Goal: Task Accomplishment & Management: Use online tool/utility

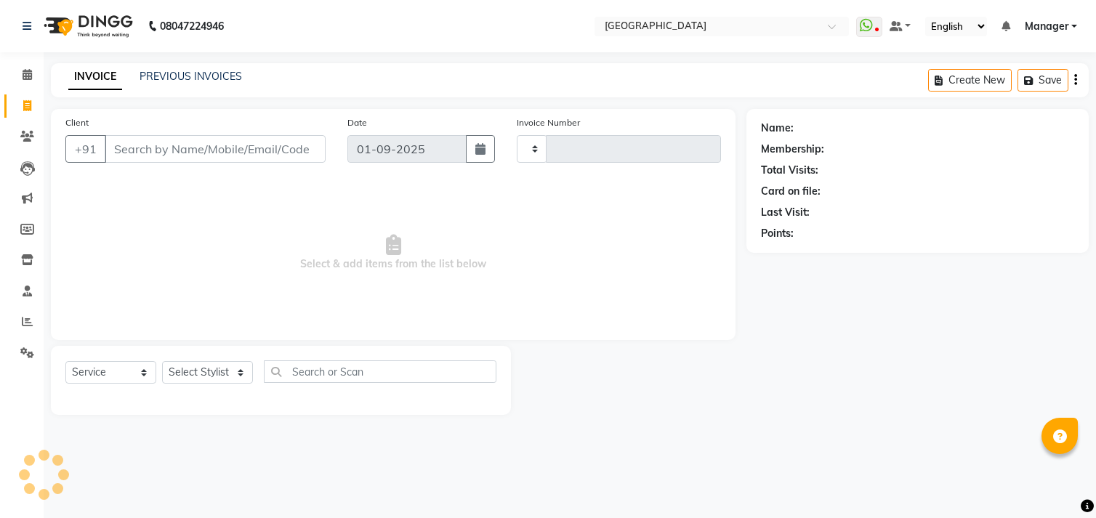
select select "service"
type input "0994"
select select "7871"
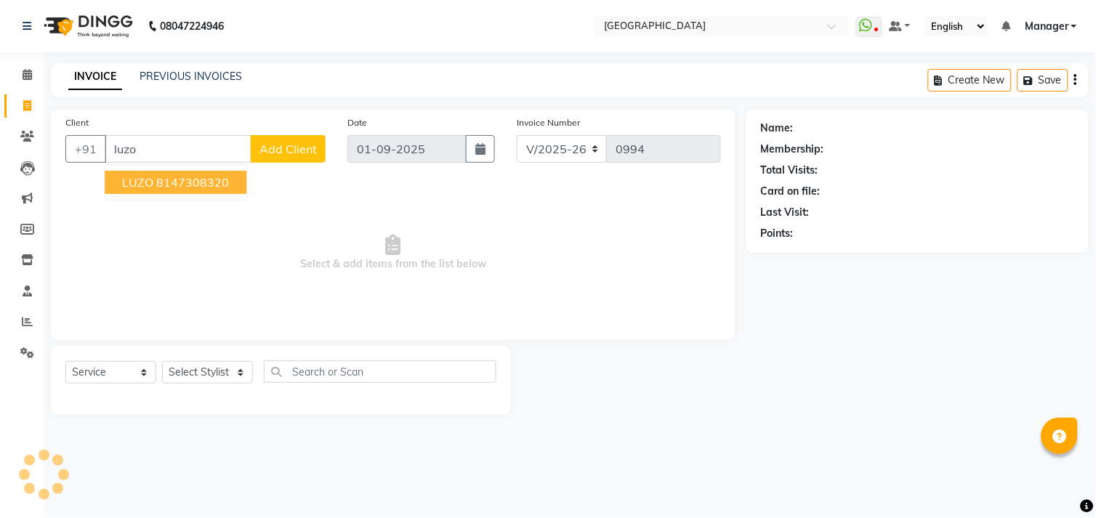
click at [150, 185] on span "LUZO" at bounding box center [137, 182] width 31 height 15
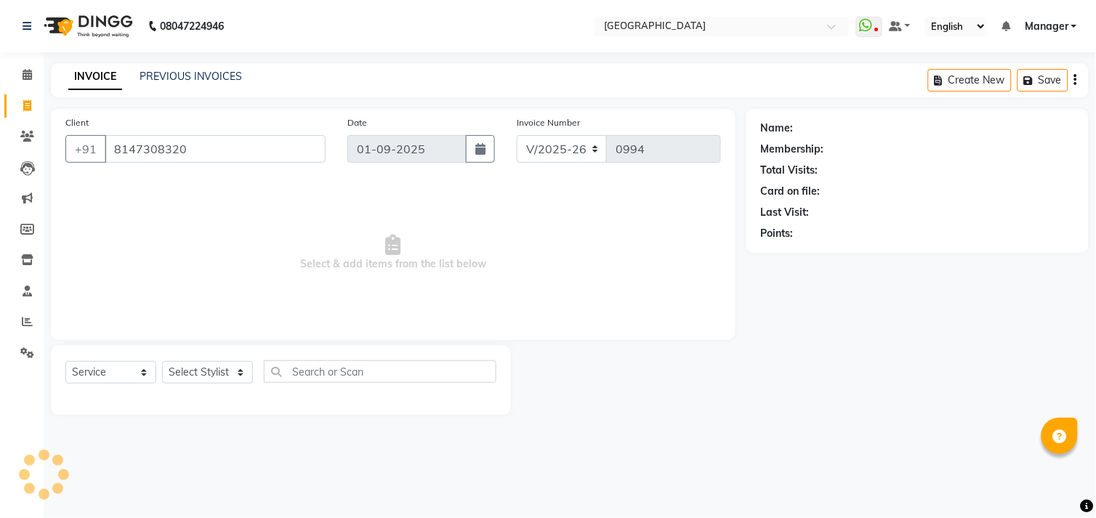
type input "8147308320"
click at [189, 376] on select "Select Stylist [PERSON_NAME] [PERSON_NAME] Manager [PERSON_NAME] [PERSON_NAME] …" at bounding box center [207, 372] width 91 height 23
select select "89201"
click at [162, 362] on select "Select Stylist [PERSON_NAME] [PERSON_NAME] Manager [PERSON_NAME] [PERSON_NAME] …" at bounding box center [207, 372] width 91 height 23
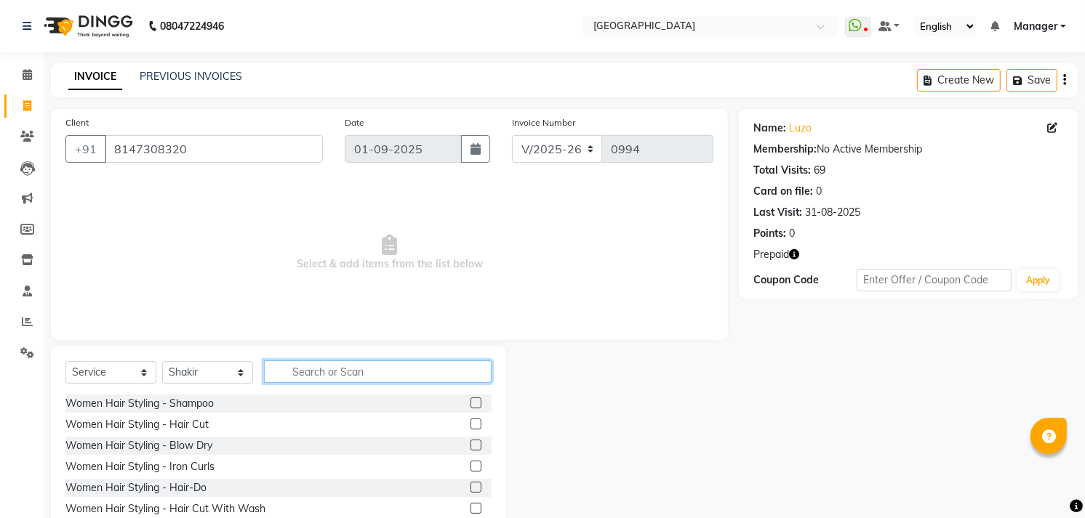
click at [321, 371] on input "text" at bounding box center [378, 372] width 228 height 23
type input "hair c"
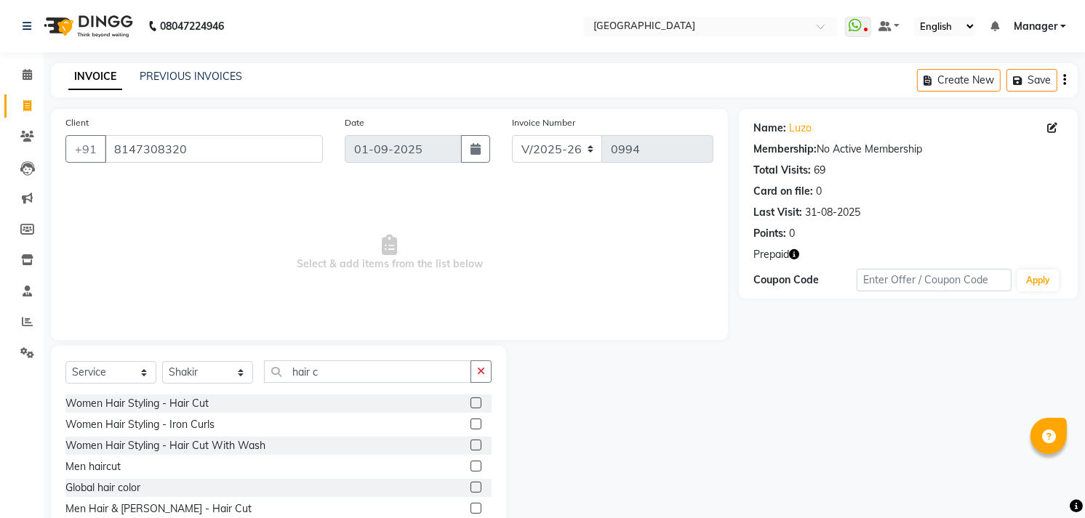
click at [470, 464] on label at bounding box center [475, 466] width 11 height 11
click at [470, 464] on input "checkbox" at bounding box center [474, 466] width 9 height 9
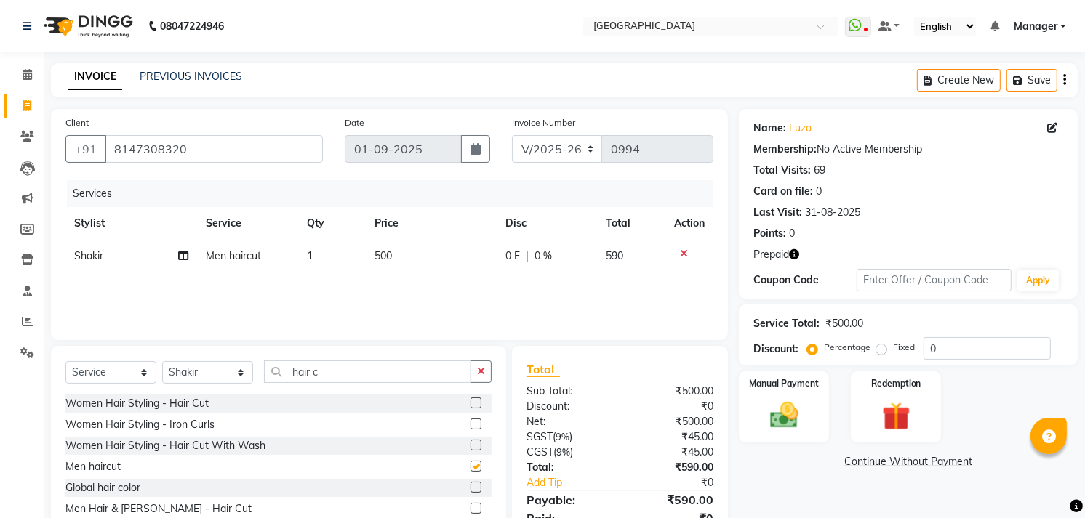
checkbox input "false"
click at [358, 372] on input "hair c" at bounding box center [367, 372] width 207 height 23
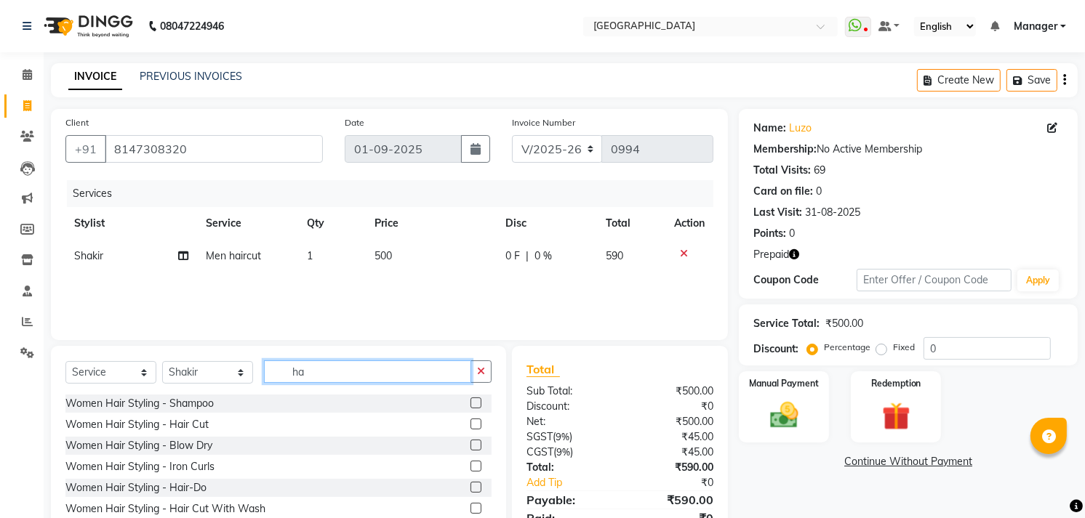
type input "h"
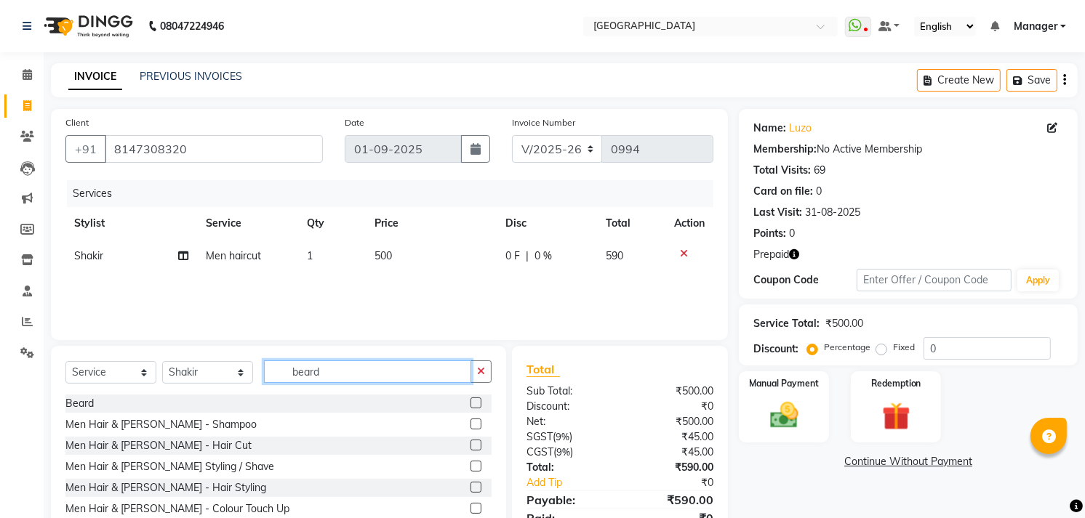
type input "beard"
click at [470, 403] on label at bounding box center [475, 403] width 11 height 11
click at [470, 403] on input "checkbox" at bounding box center [474, 403] width 9 height 9
checkbox input "false"
click at [393, 249] on td "500" at bounding box center [431, 256] width 131 height 33
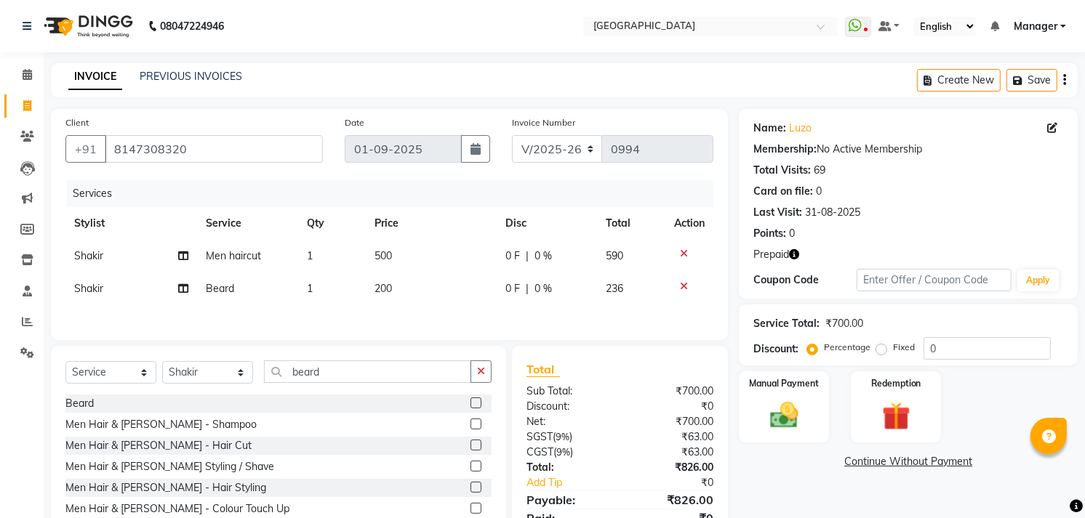
select select "89201"
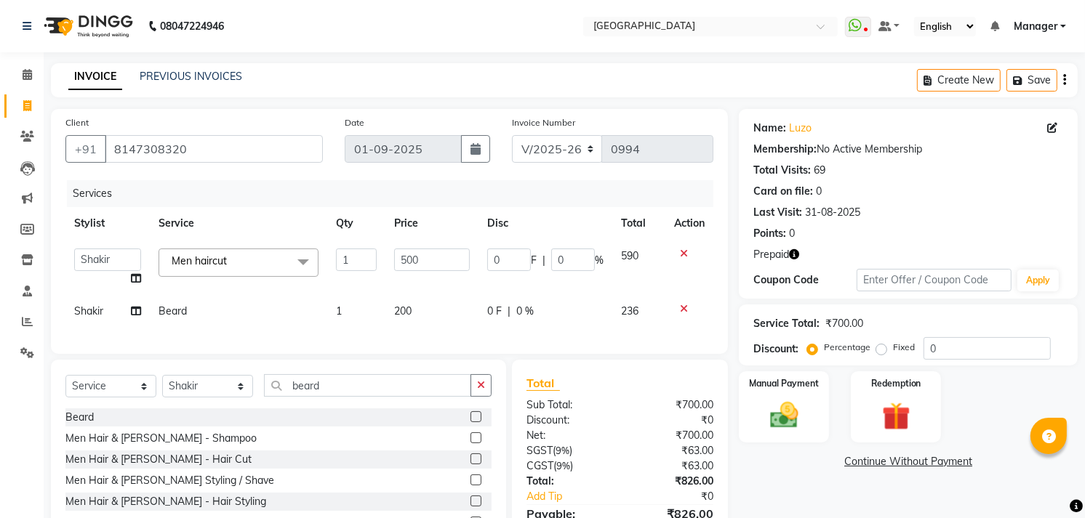
click at [393, 249] on td "500" at bounding box center [431, 267] width 92 height 55
click at [405, 259] on input "500" at bounding box center [431, 260] width 75 height 23
type input "300"
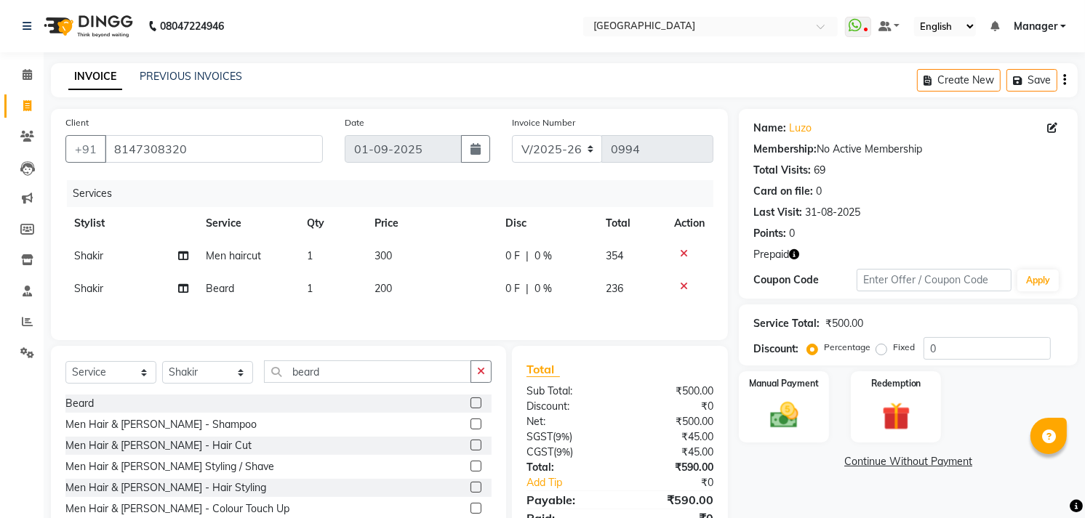
click at [431, 308] on div "Services Stylist Service Qty Price Disc Total Action Shakir Men haircut 1 300 0…" at bounding box center [389, 252] width 648 height 145
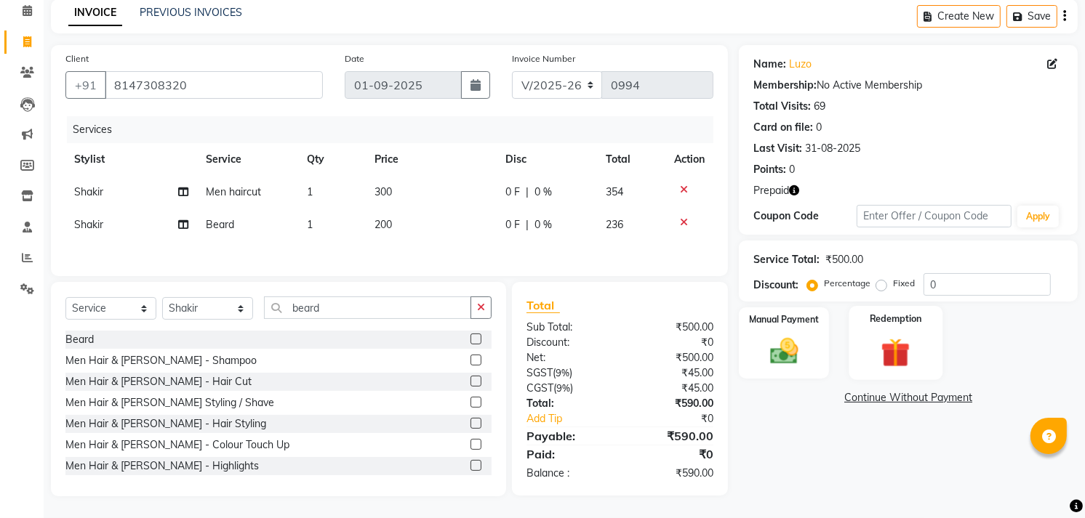
click at [893, 358] on img at bounding box center [895, 353] width 47 height 36
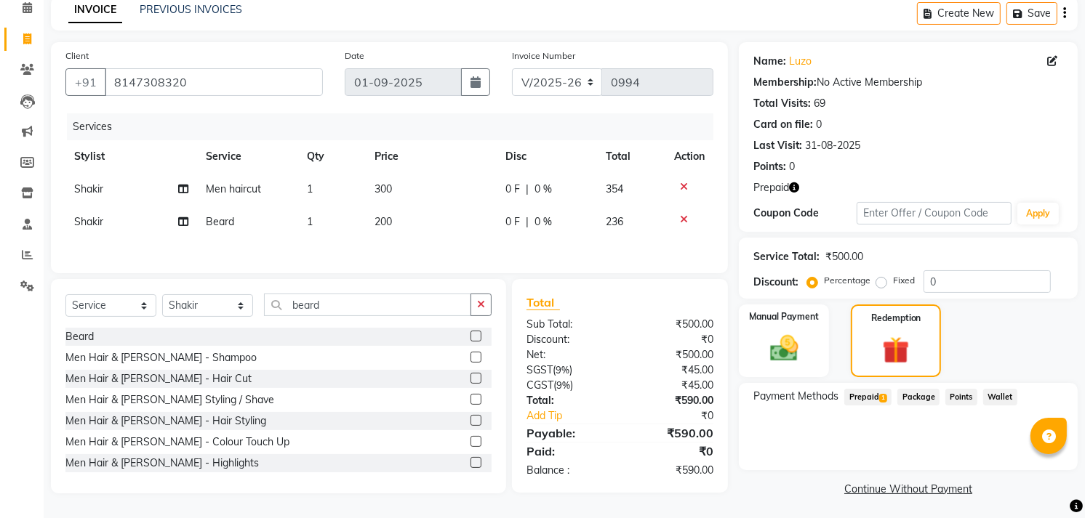
click at [870, 391] on span "Prepaid 1" at bounding box center [867, 397] width 47 height 17
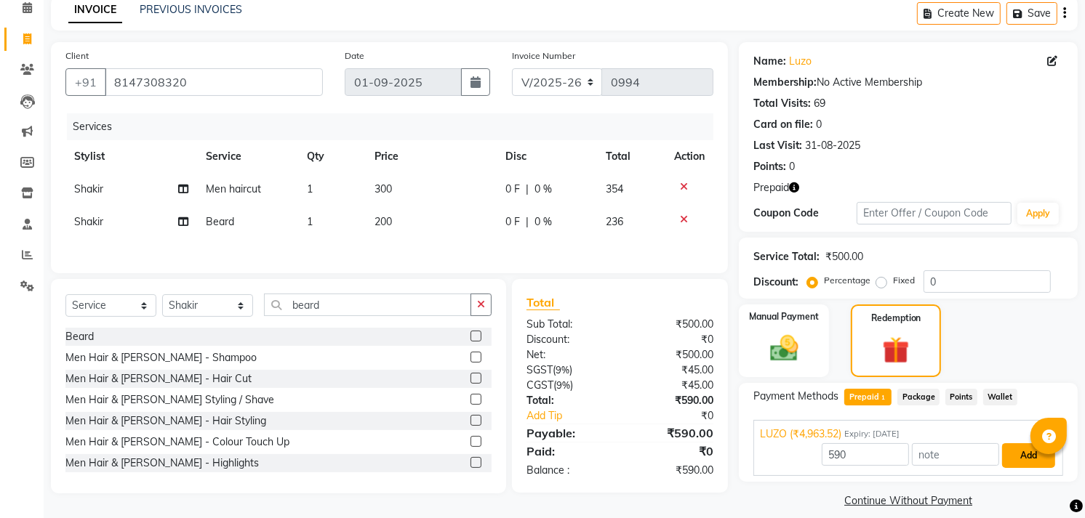
click at [1014, 448] on button "Add" at bounding box center [1028, 456] width 53 height 25
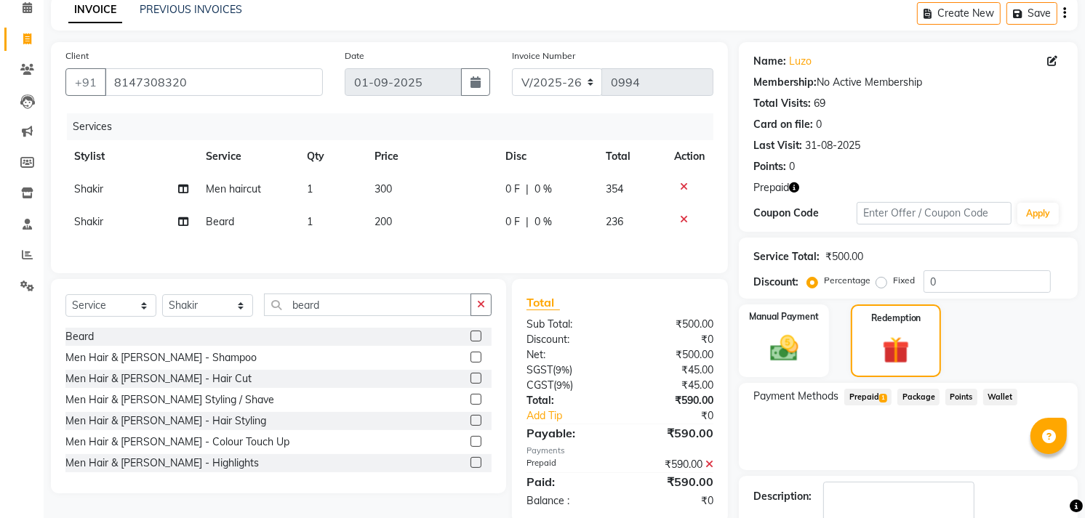
scroll to position [151, 0]
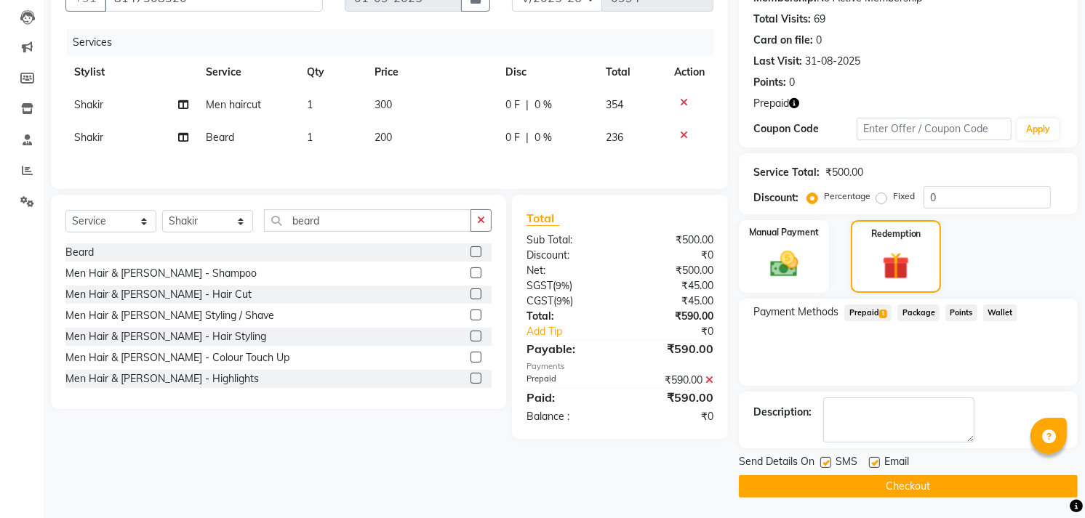
click at [917, 484] on button "Checkout" at bounding box center [908, 487] width 339 height 23
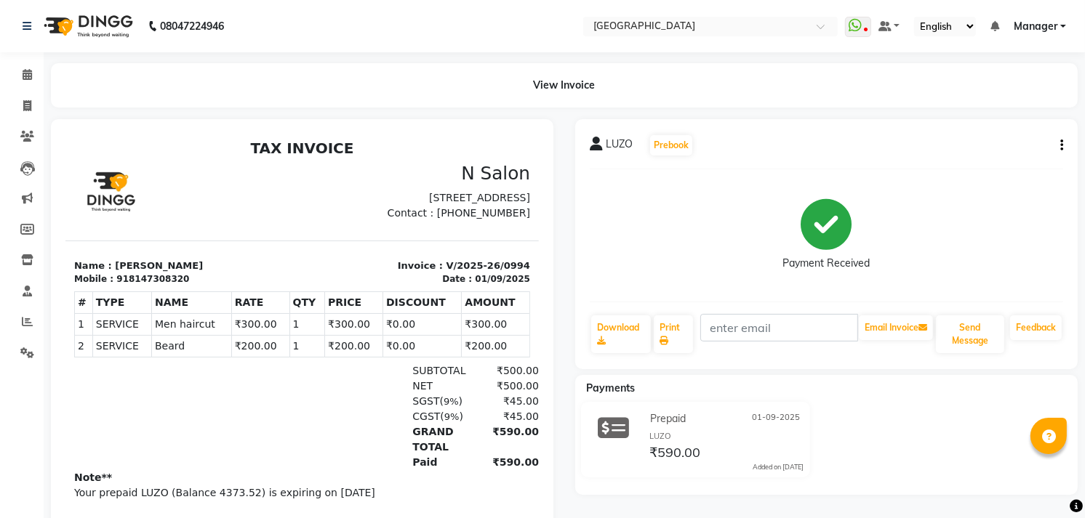
click at [917, 484] on div "Payments Prepaid [DATE] LUZO ₹590.00 Added on [DATE]" at bounding box center [826, 435] width 502 height 120
